Goal: Find contact information: Find contact information

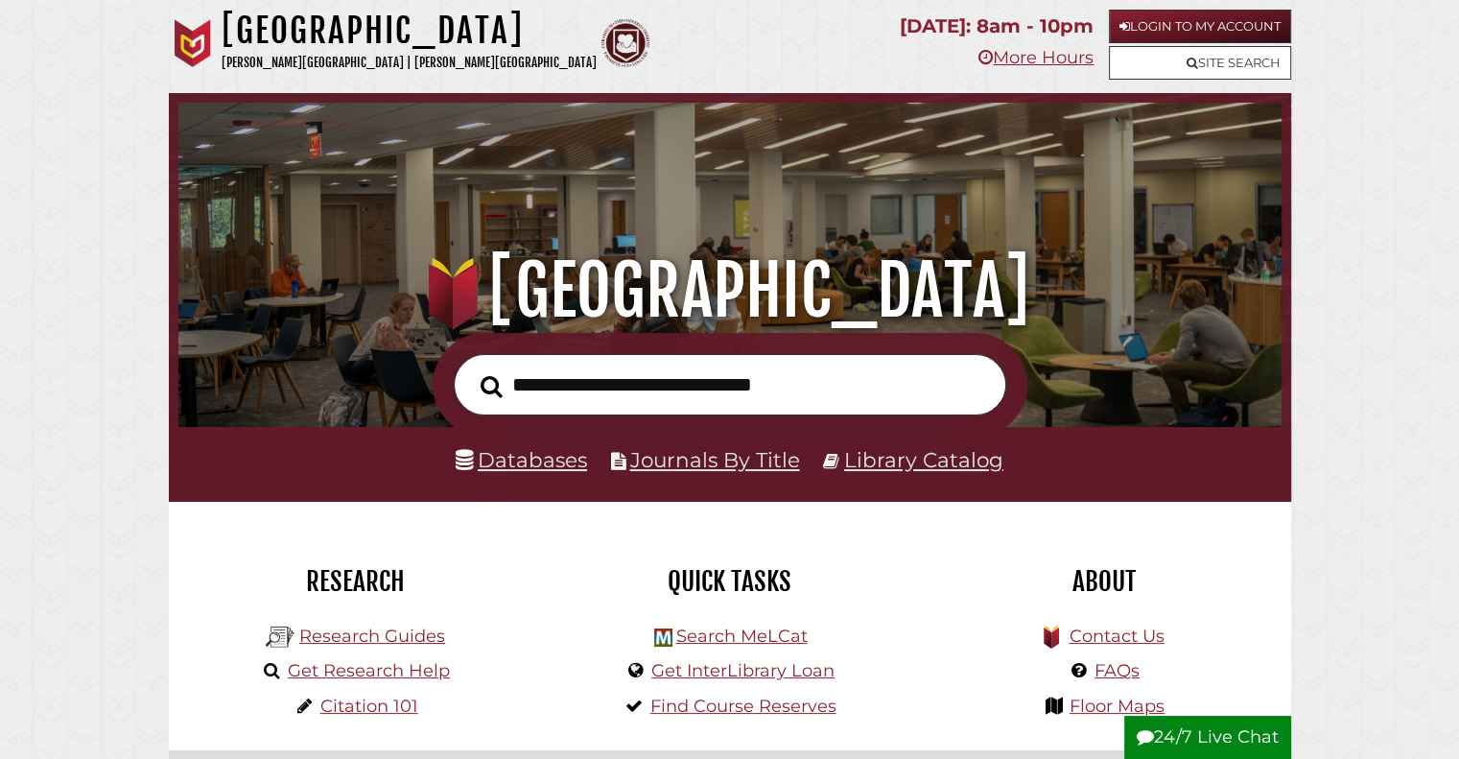
scroll to position [365, 1094]
click at [668, 398] on input "text" at bounding box center [730, 385] width 553 height 62
click at [1224, 57] on link "Site Search" at bounding box center [1200, 63] width 182 height 34
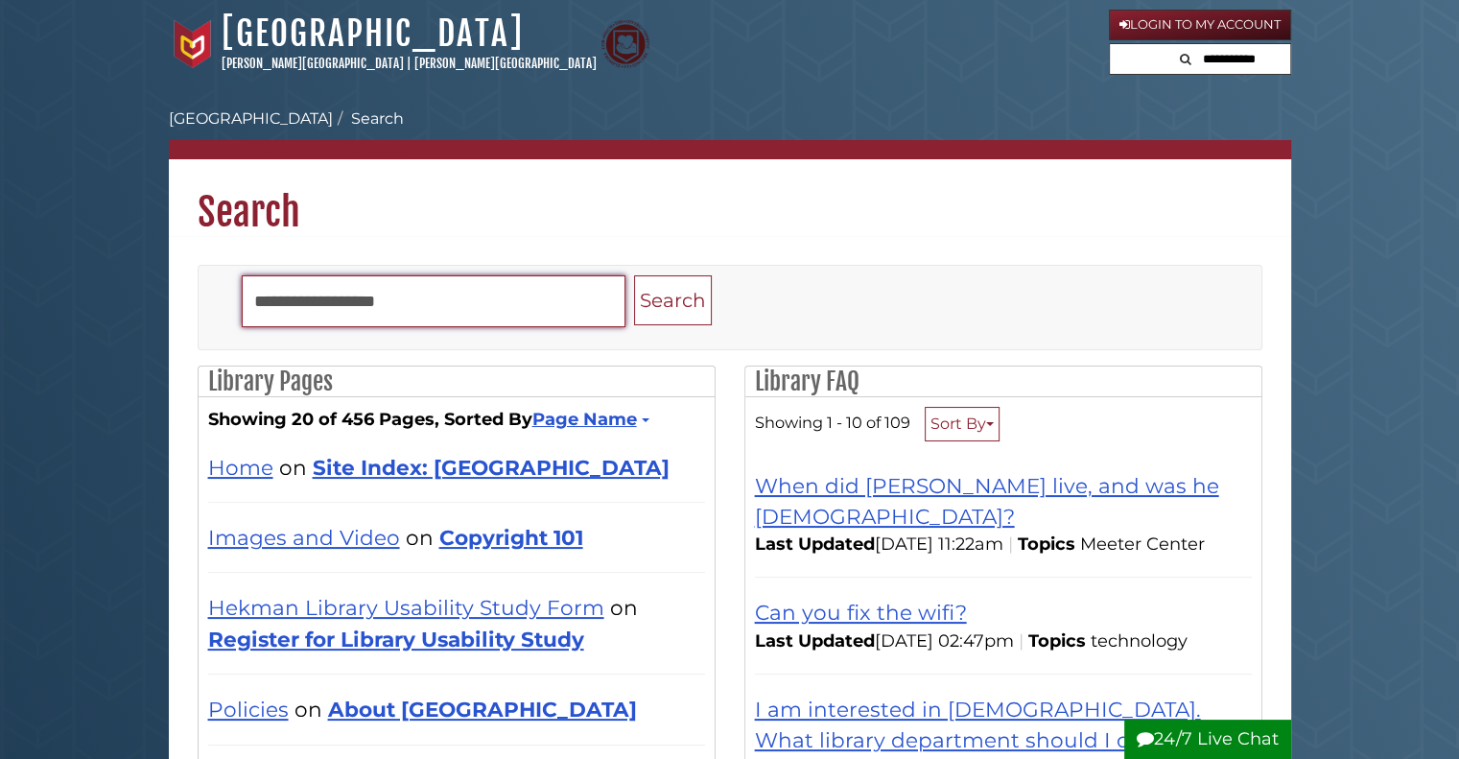
click at [418, 307] on input "Search" at bounding box center [434, 301] width 384 height 52
click at [634, 275] on button "Search" at bounding box center [673, 300] width 78 height 51
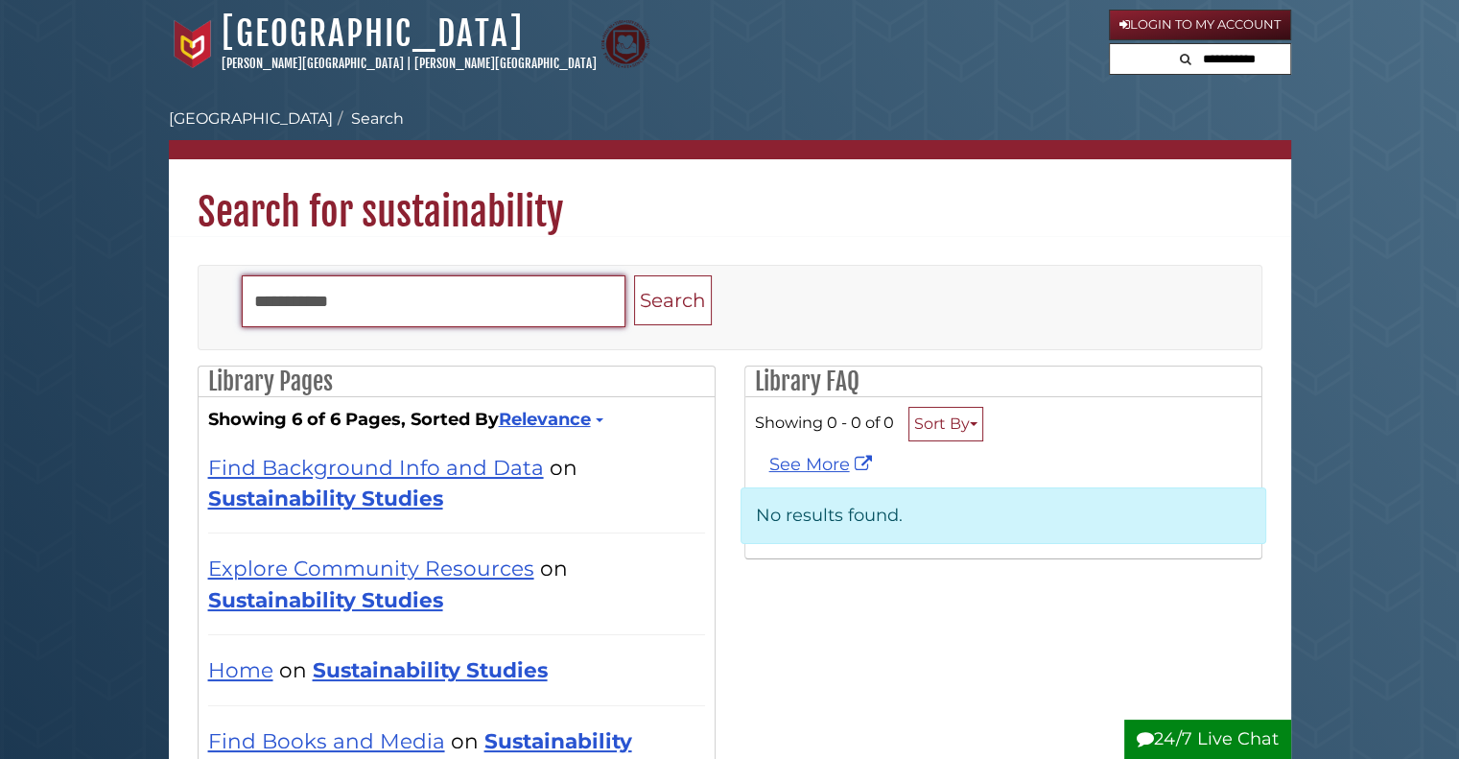
type input "**********"
click at [634, 275] on button "Search" at bounding box center [673, 300] width 78 height 51
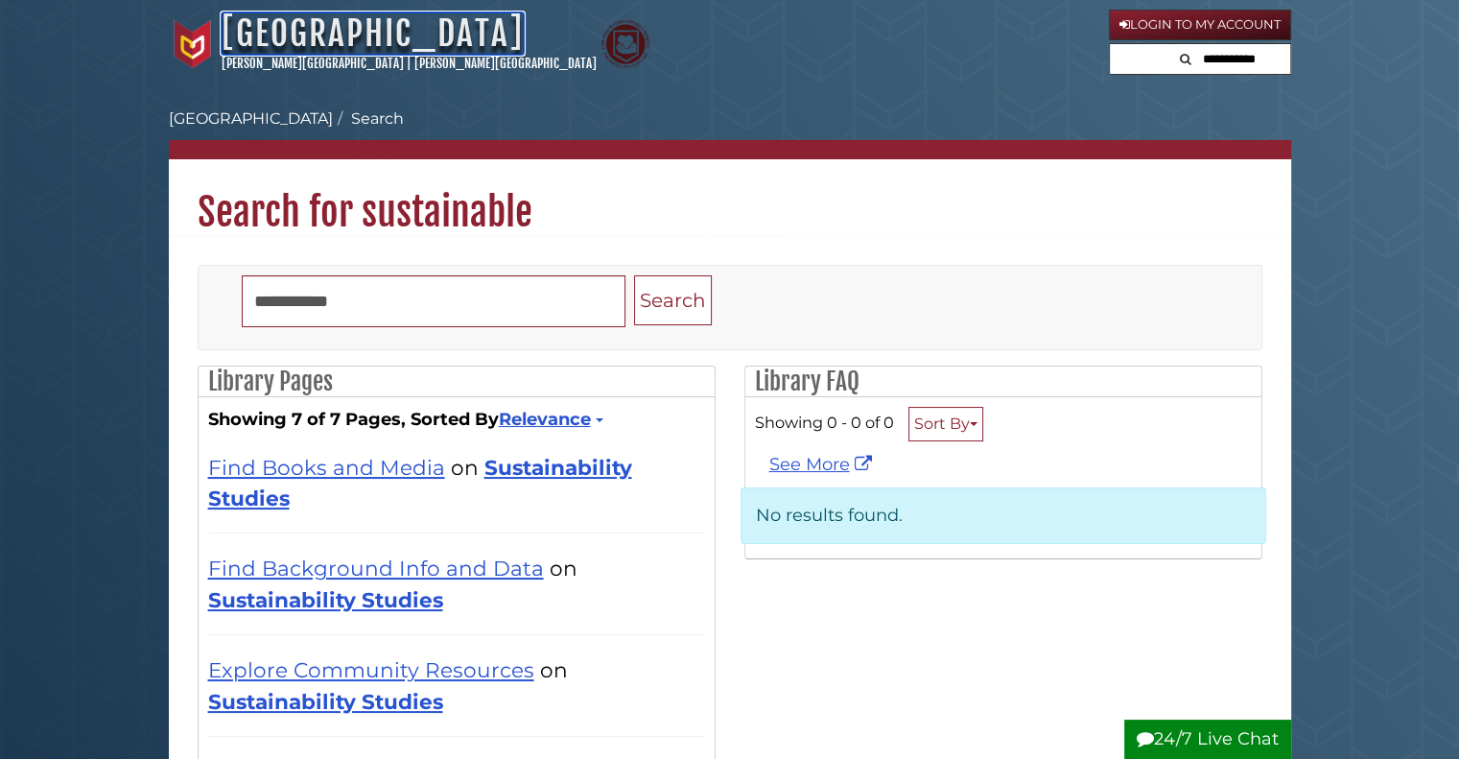
click at [409, 27] on link "[GEOGRAPHIC_DATA]" at bounding box center [373, 33] width 302 height 42
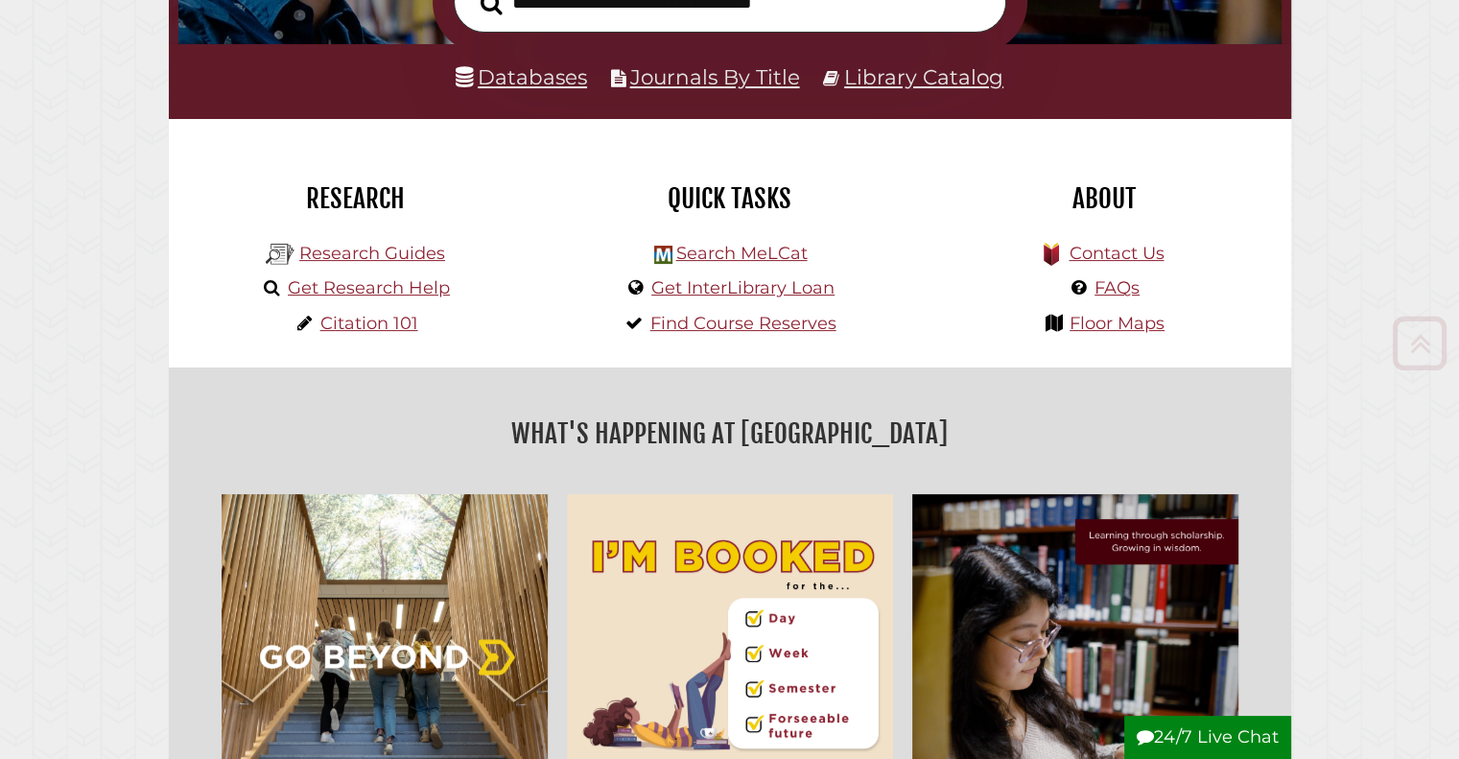
scroll to position [476, 0]
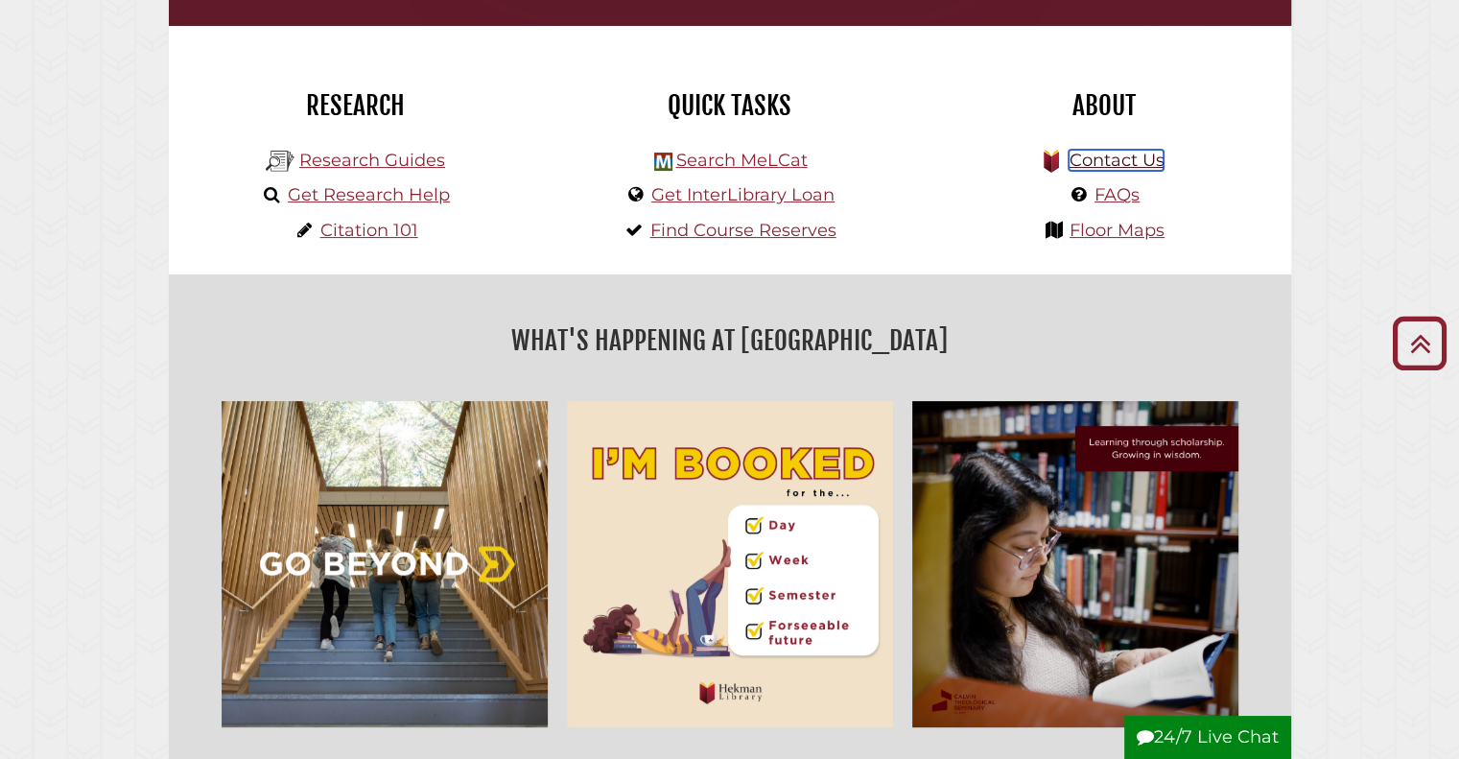
click at [1111, 158] on link "Contact Us" at bounding box center [1116, 160] width 95 height 21
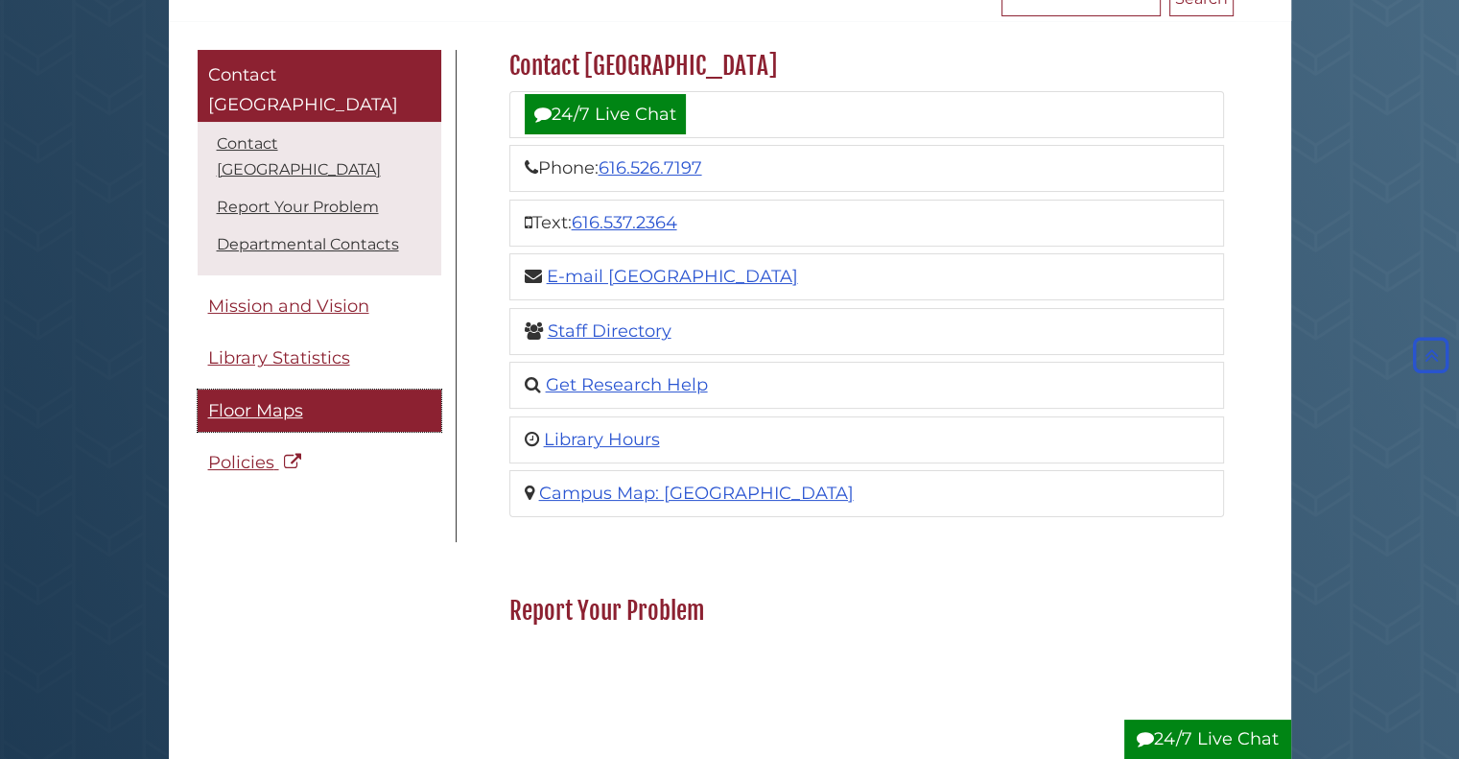
scroll to position [353, 0]
